Goal: Information Seeking & Learning: Learn about a topic

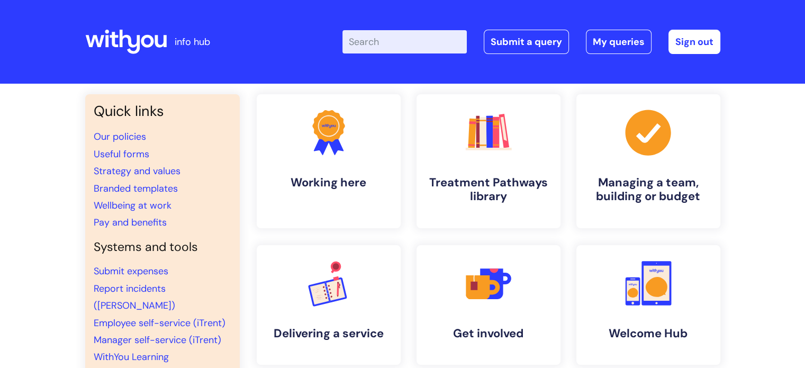
click at [390, 42] on input "Enter your search term here..." at bounding box center [405, 41] width 124 height 23
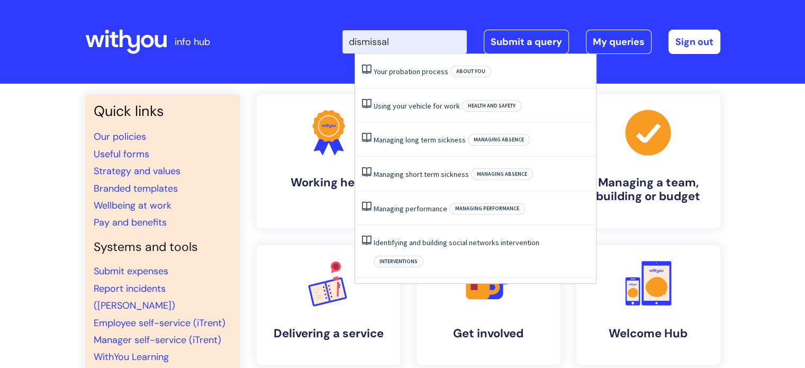
type input "dismissal"
click button "Search" at bounding box center [0, 0] width 0 height 0
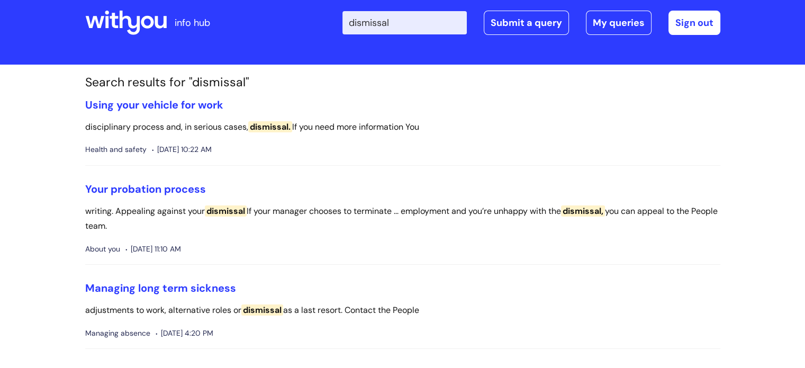
scroll to position [21, 0]
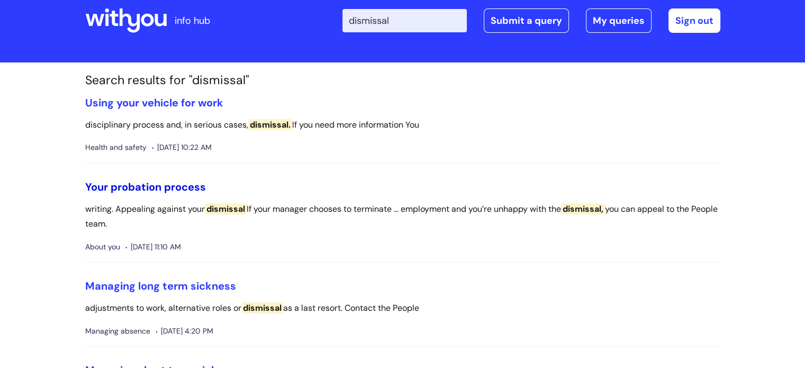
click at [159, 187] on link "Your probation process" at bounding box center [145, 187] width 121 height 14
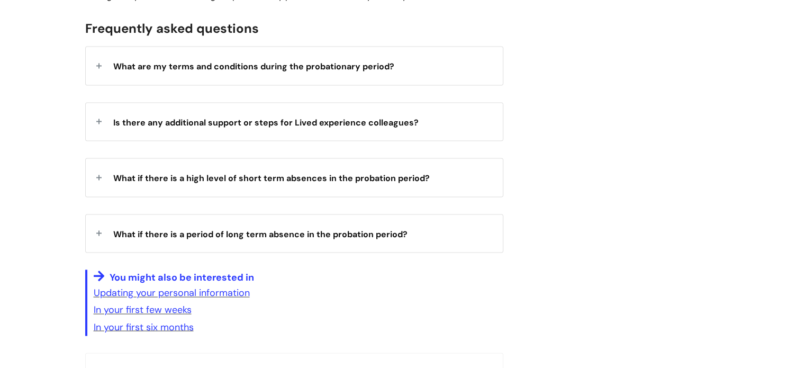
scroll to position [1690, 0]
click at [376, 228] on span "What if there is a period of long term absence in the probation period?" at bounding box center [260, 233] width 294 height 11
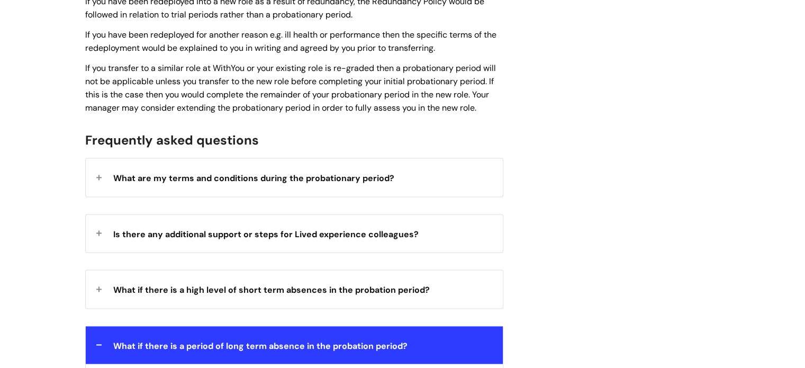
scroll to position [1578, 0]
click at [362, 173] on span "What are my terms and conditions during the probationary period?" at bounding box center [253, 178] width 281 height 11
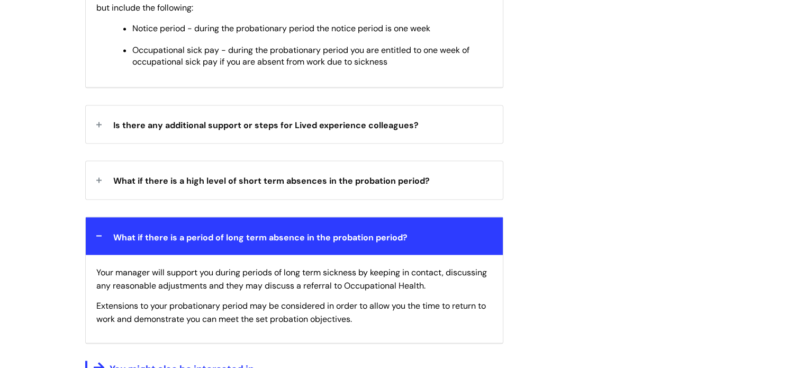
scroll to position [1799, 0]
